Goal: Check status

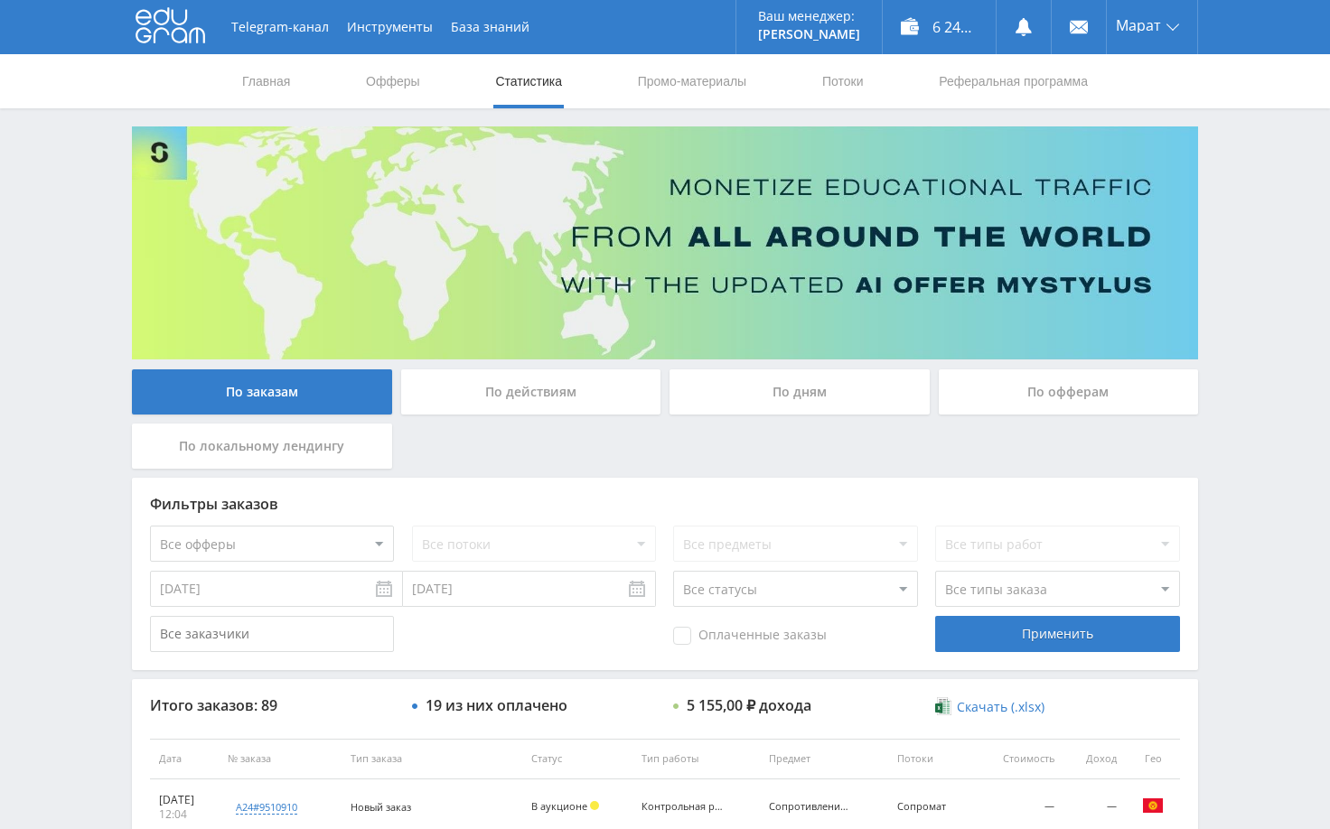
click at [1248, 235] on div "Telegram-канал Инструменты База знаний Ваш менеджер: [PERSON_NAME] Online @edug…" at bounding box center [665, 758] width 1330 height 1517
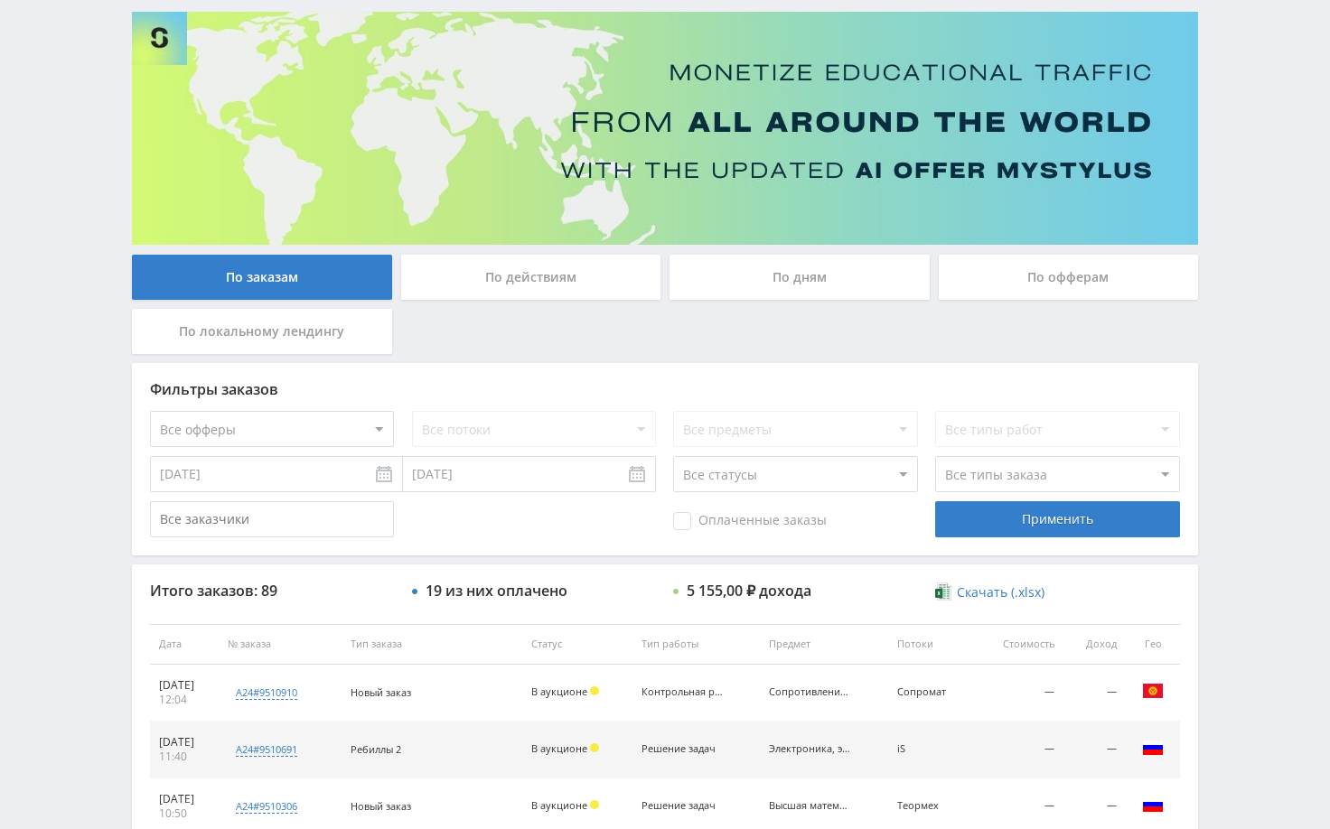
scroll to position [361, 0]
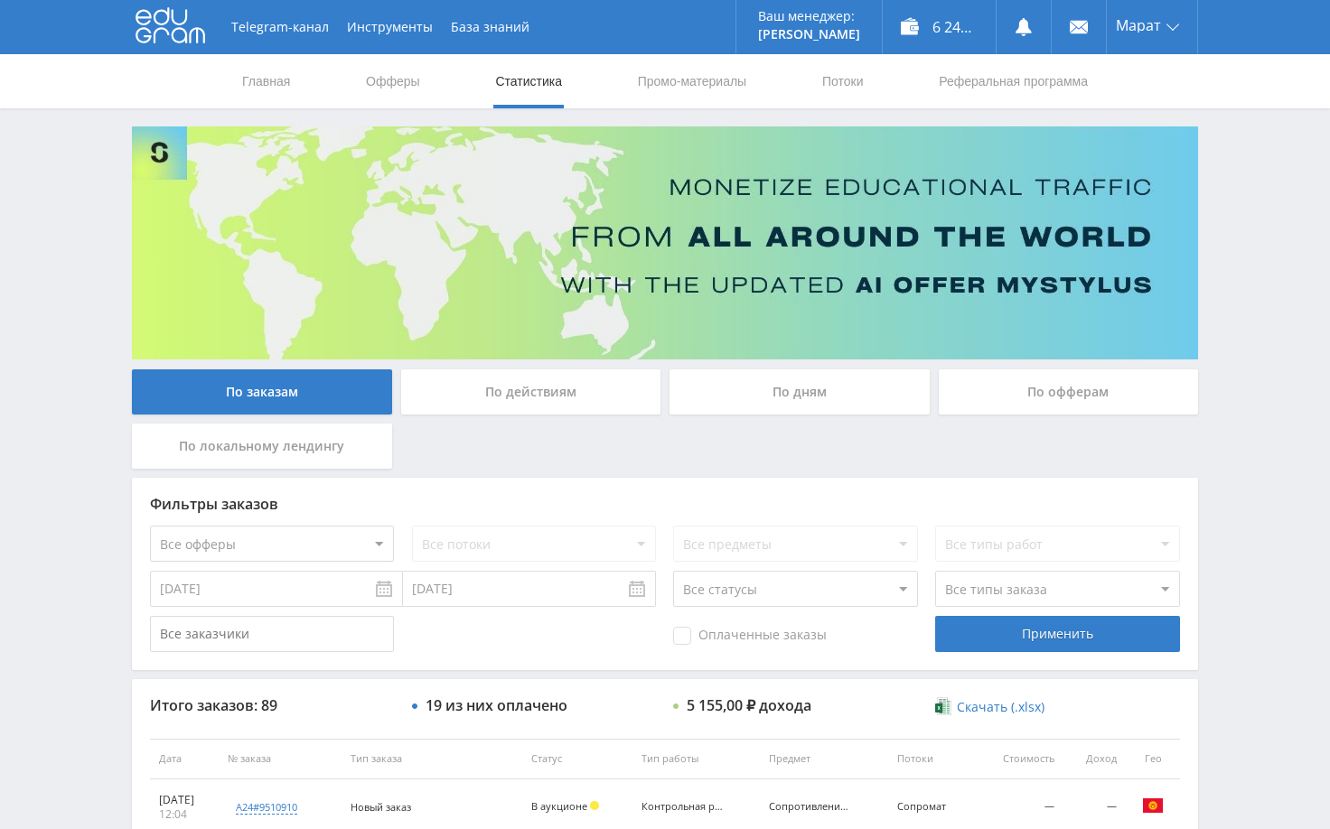
click at [1226, 159] on div "Telegram-канал Инструменты База знаний Ваш менеджер: [PERSON_NAME] Online @edug…" at bounding box center [665, 758] width 1330 height 1517
drag, startPoint x: 1218, startPoint y: 313, endPoint x: 1224, endPoint y: 335, distance: 23.5
click at [1219, 314] on div "Telegram-канал Инструменты База знаний Ваш менеджер: [PERSON_NAME] Online @edug…" at bounding box center [665, 758] width 1330 height 1517
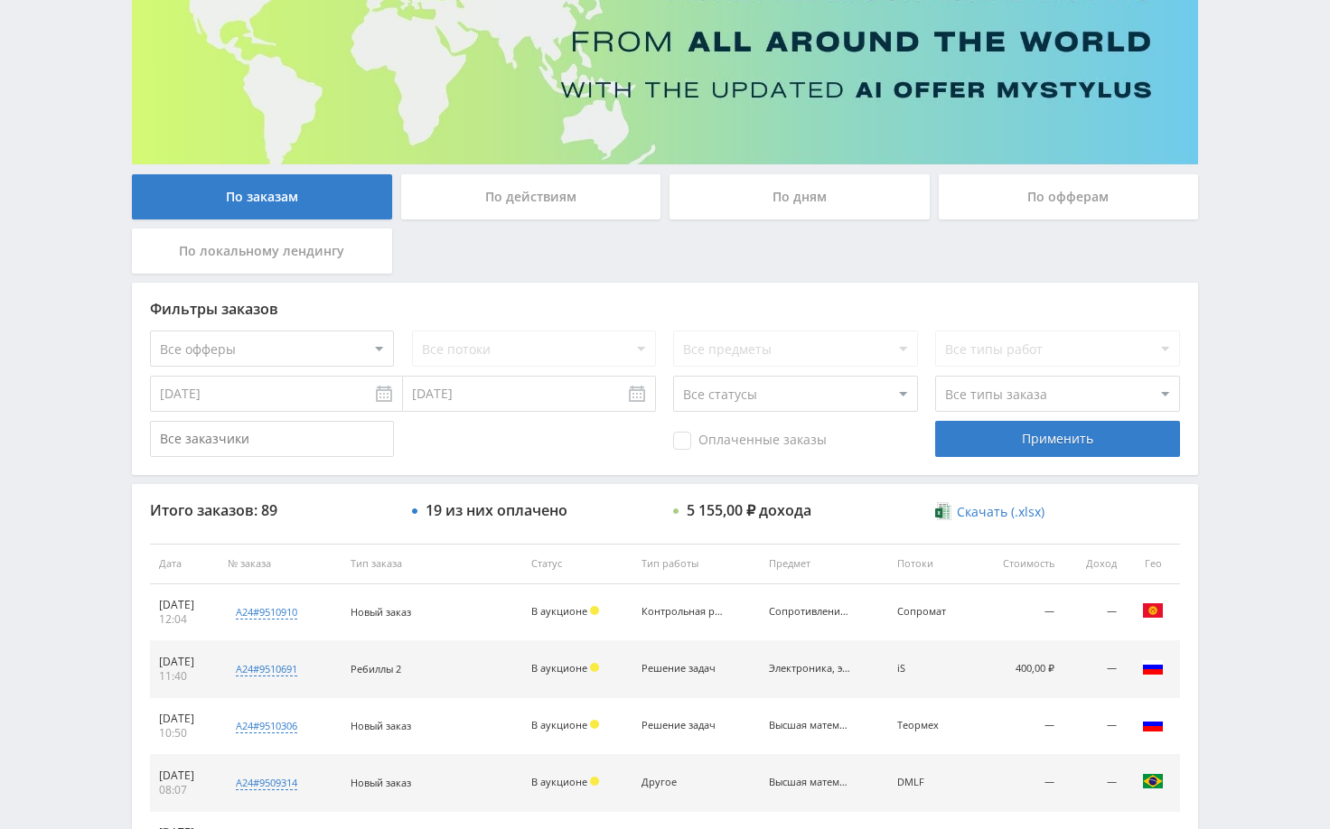
scroll to position [361, 0]
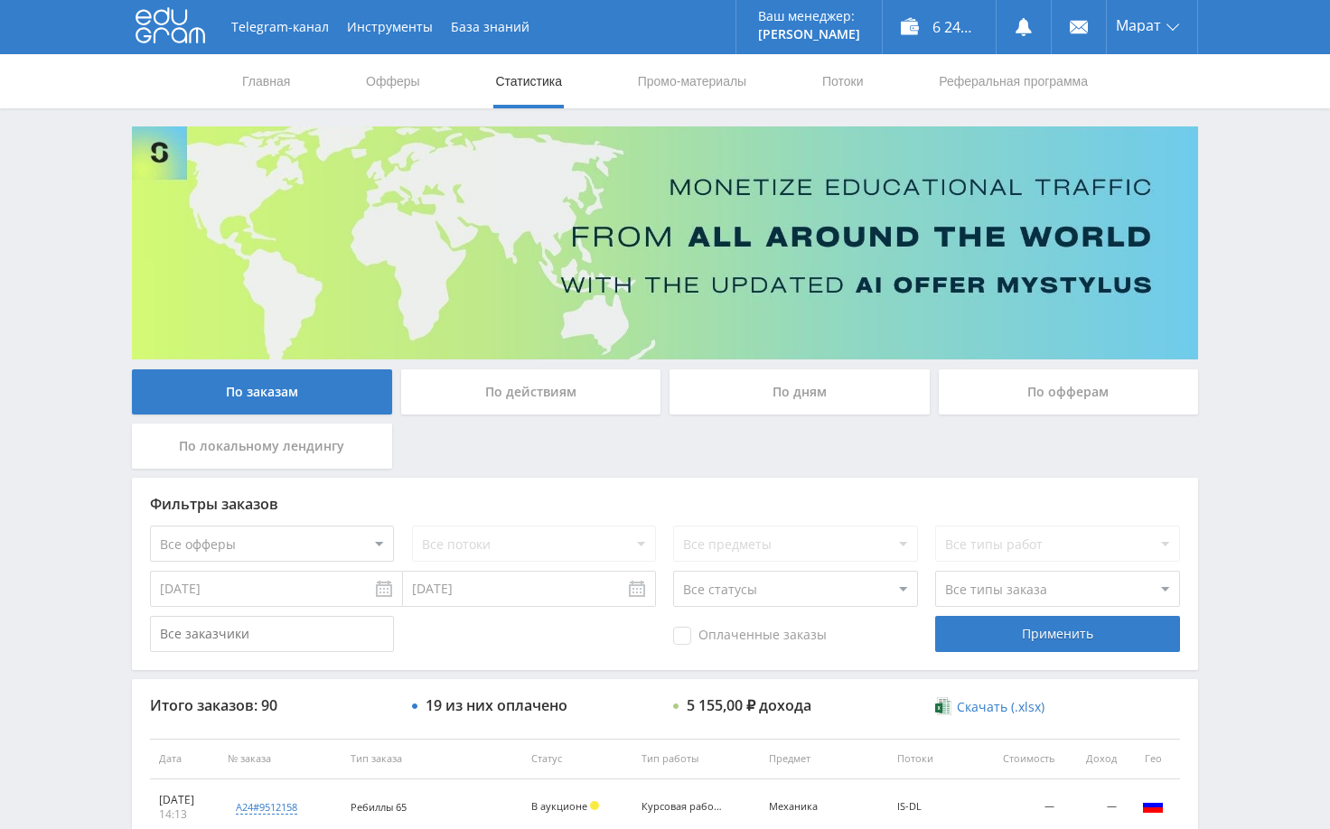
click at [1279, 313] on div "Telegram-канал Инструменты База знаний Ваш менеджер: [PERSON_NAME] Online @edug…" at bounding box center [665, 758] width 1330 height 1517
